Goal: Transaction & Acquisition: Purchase product/service

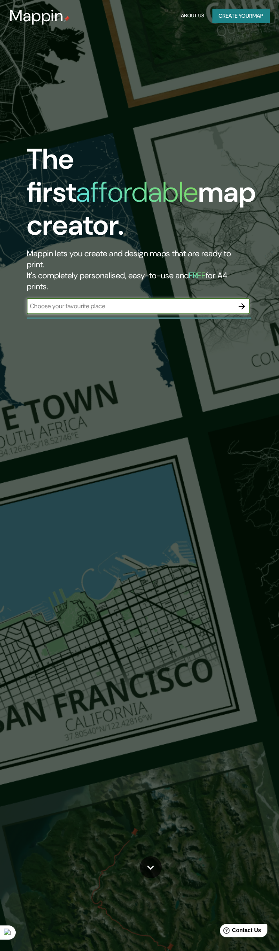
click at [124, 302] on input "text" at bounding box center [131, 306] width 208 height 9
type input "[GEOGRAPHIC_DATA], [GEOGRAPHIC_DATA]"
click at [241, 302] on icon "button" at bounding box center [241, 306] width 9 height 9
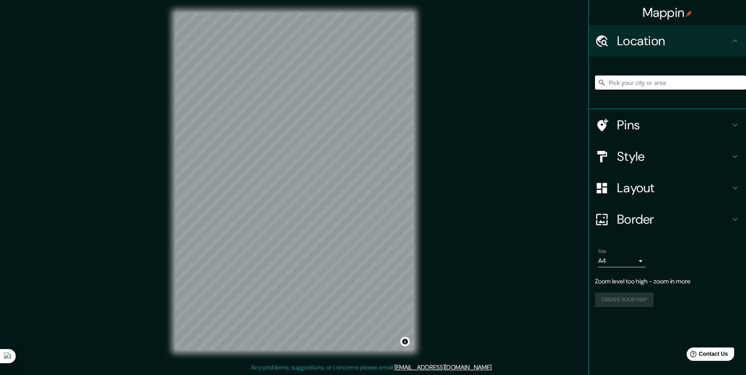
click at [285, 81] on input "Pick your city or area" at bounding box center [670, 82] width 151 height 14
click at [285, 84] on input "[GEOGRAPHIC_DATA] [GEOGRAPHIC_DATA][PERSON_NAME], [GEOGRAPHIC_DATA][PERSON_NAME…" at bounding box center [670, 82] width 151 height 14
type input "[GEOGRAPHIC_DATA] [GEOGRAPHIC_DATA][PERSON_NAME], [GEOGRAPHIC_DATA][PERSON_NAME…"
click at [285, 85] on icon "Clear" at bounding box center [739, 82] width 6 height 6
type input "[PERSON_NAME][STREET_ADDRESS]"
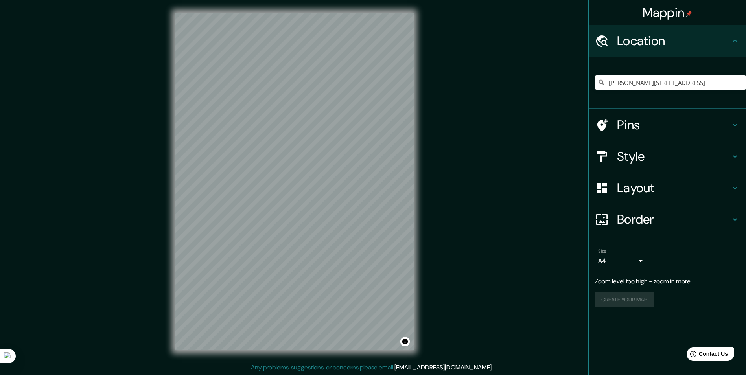
click at [285, 183] on div "© Mapbox © OpenStreetMap Improve this map" at bounding box center [294, 182] width 671 height 338
click at [285, 273] on div "© Mapbox © OpenStreetMap Improve this map" at bounding box center [294, 182] width 671 height 338
